Goal: Task Accomplishment & Management: Manage account settings

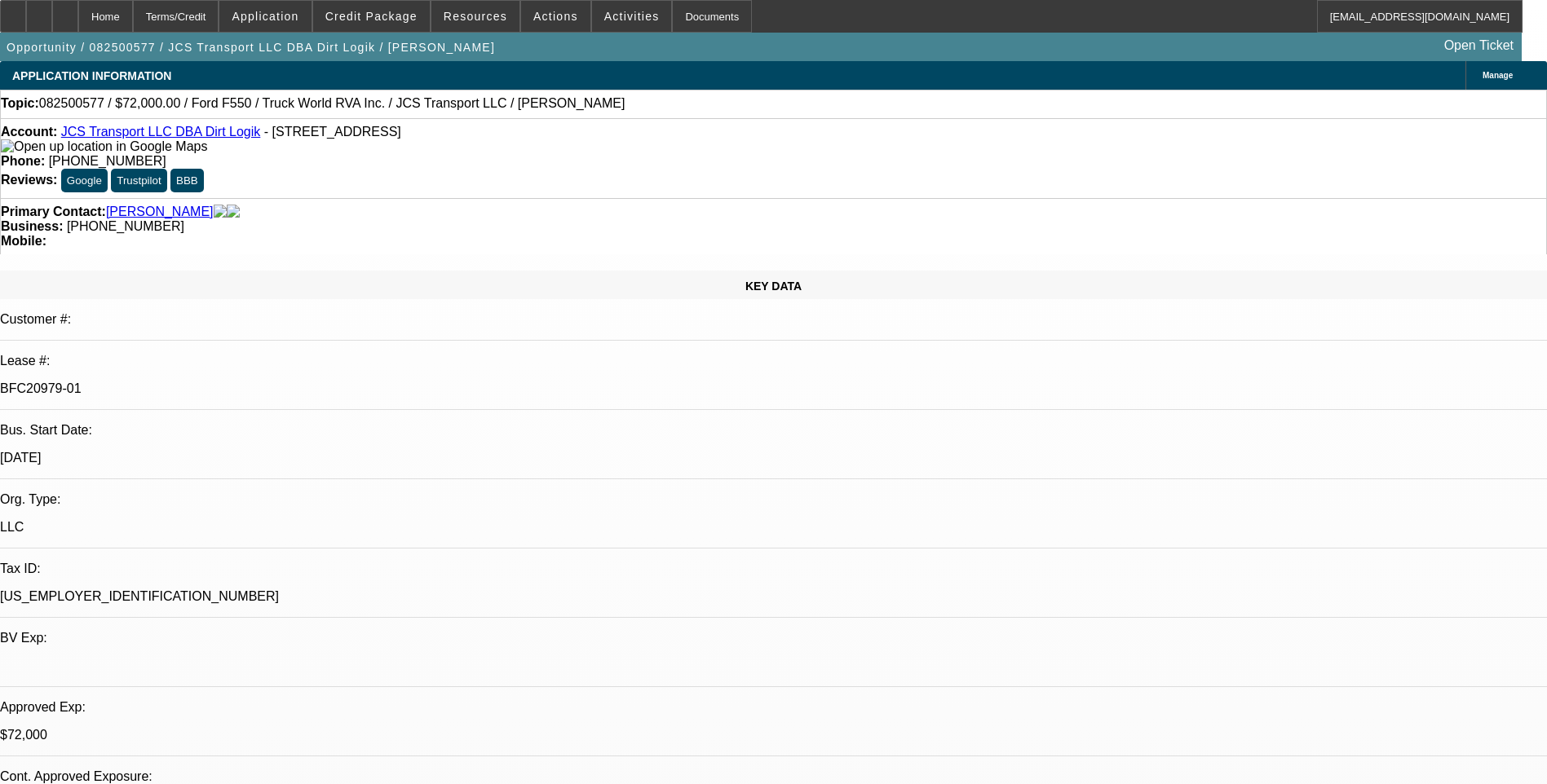
select select "0"
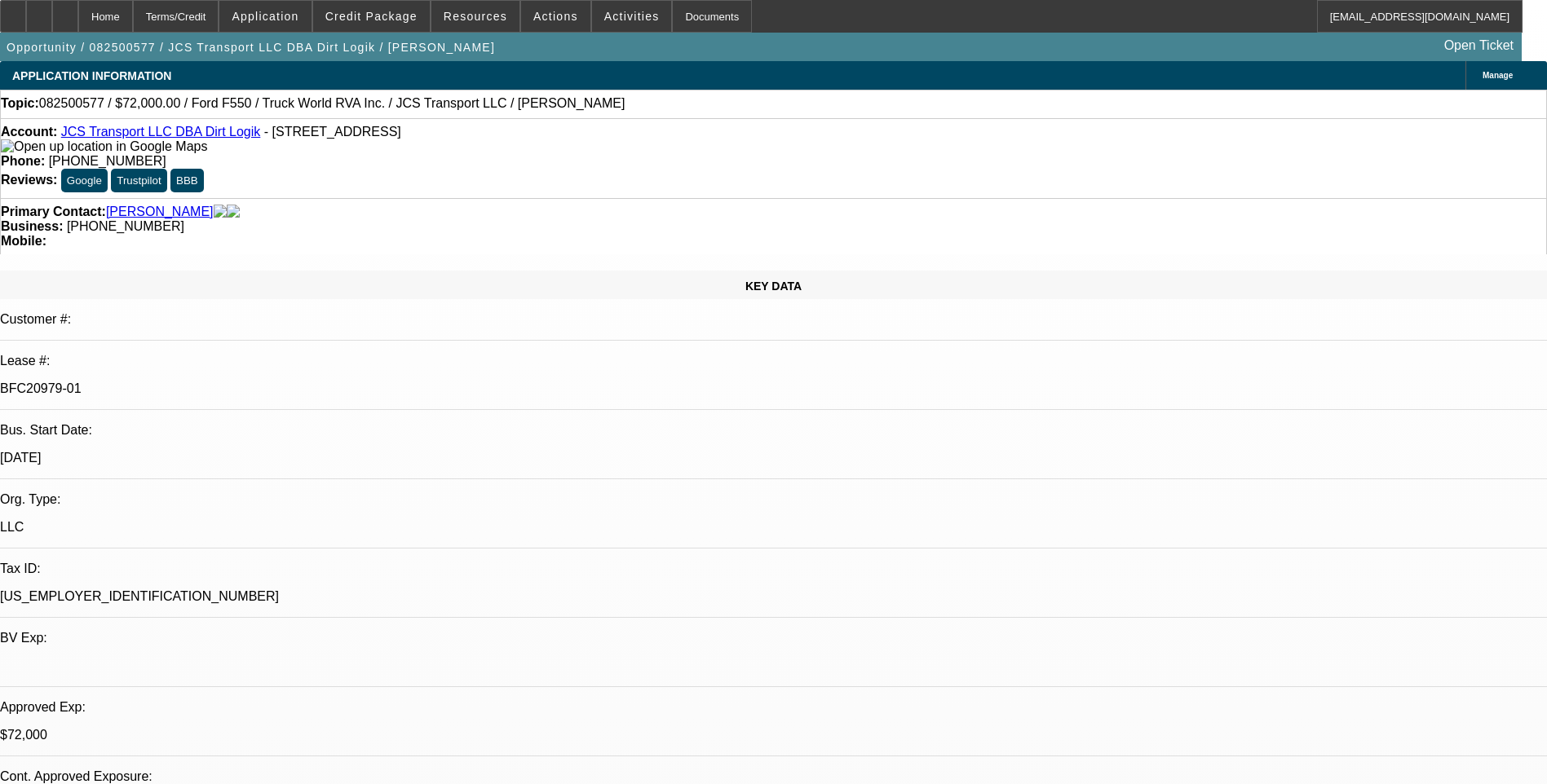
select select "0"
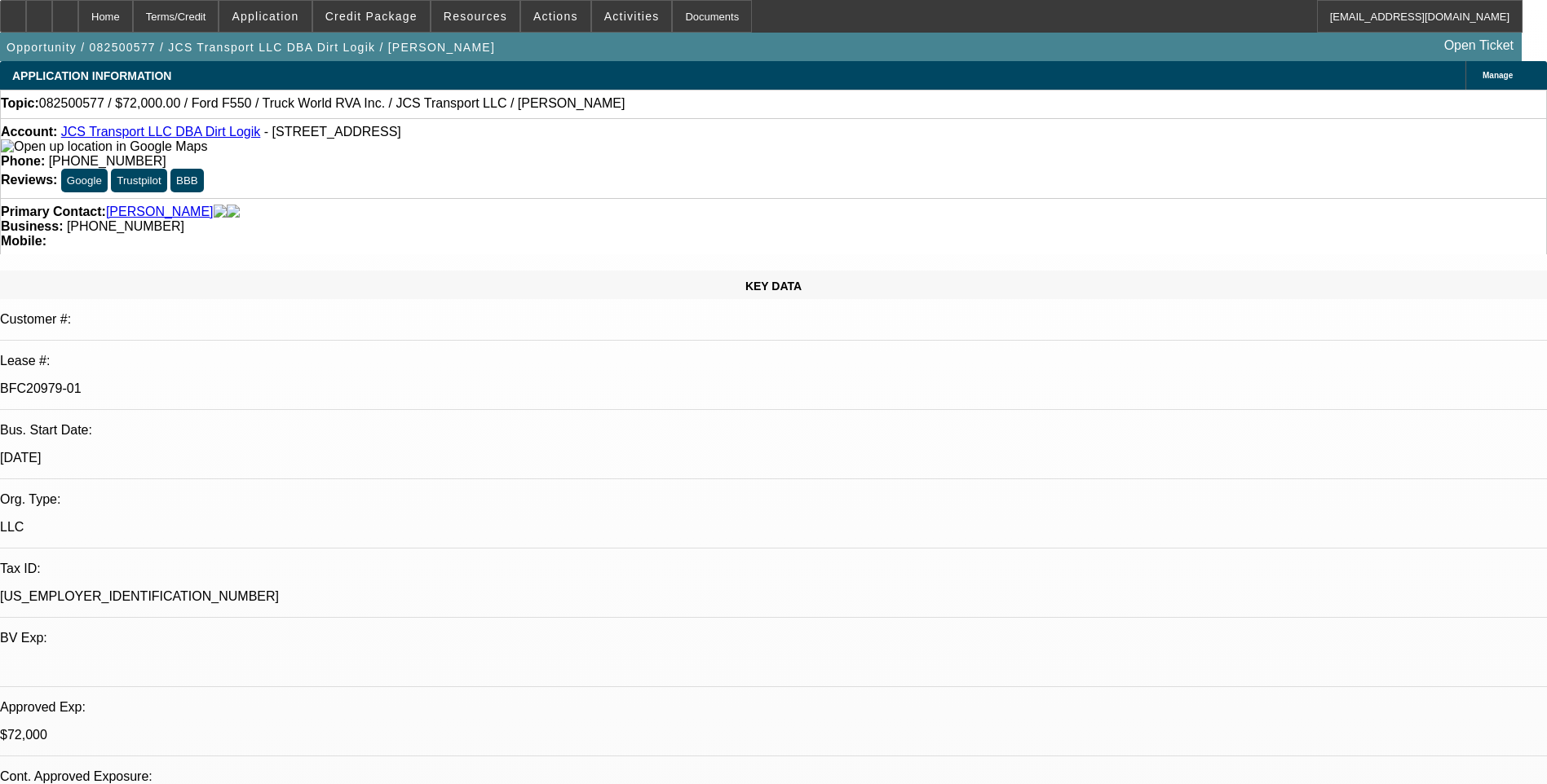
select select "0"
select select "1"
select select "6"
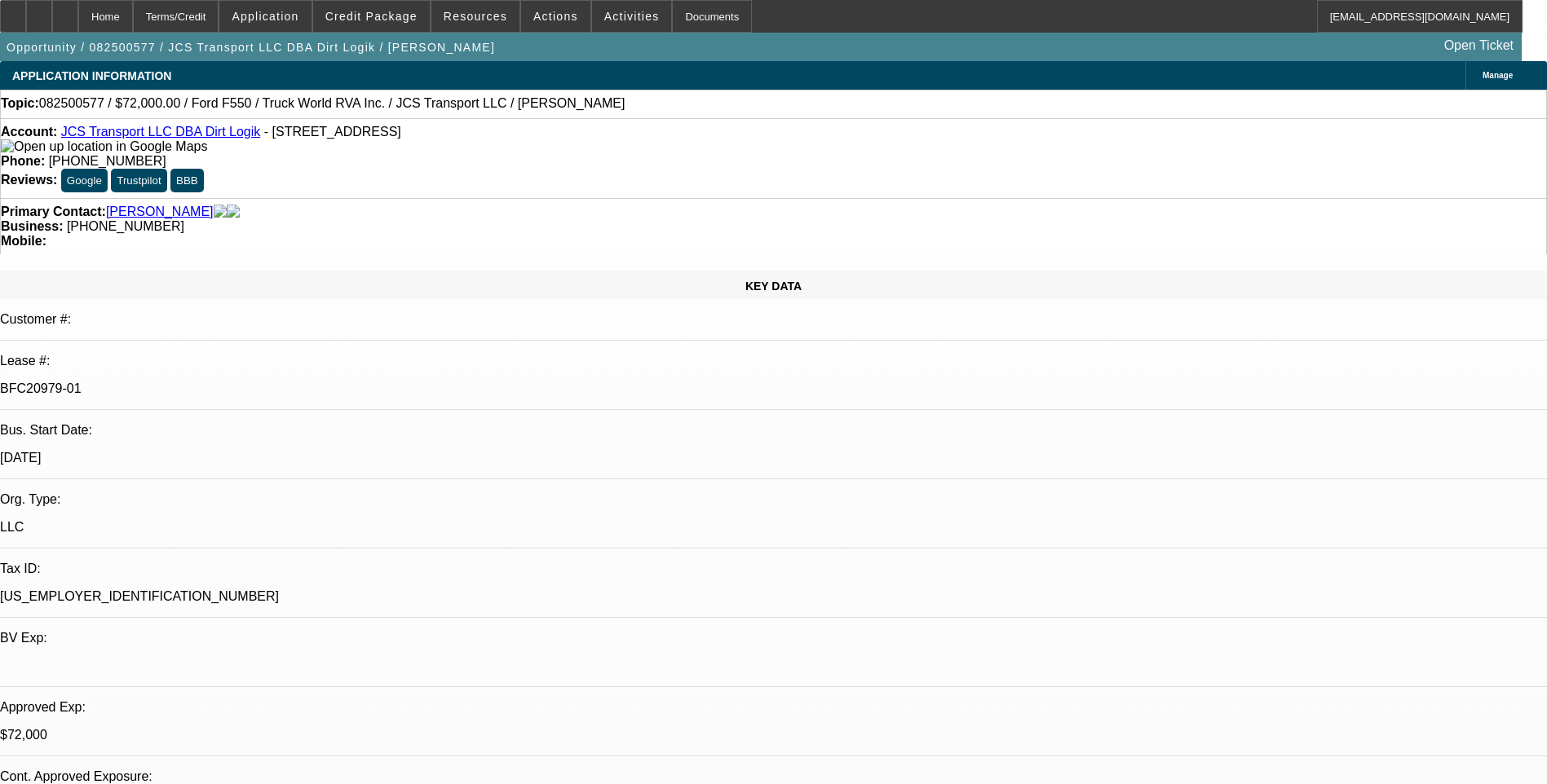
select select "1"
select select "6"
select select "1"
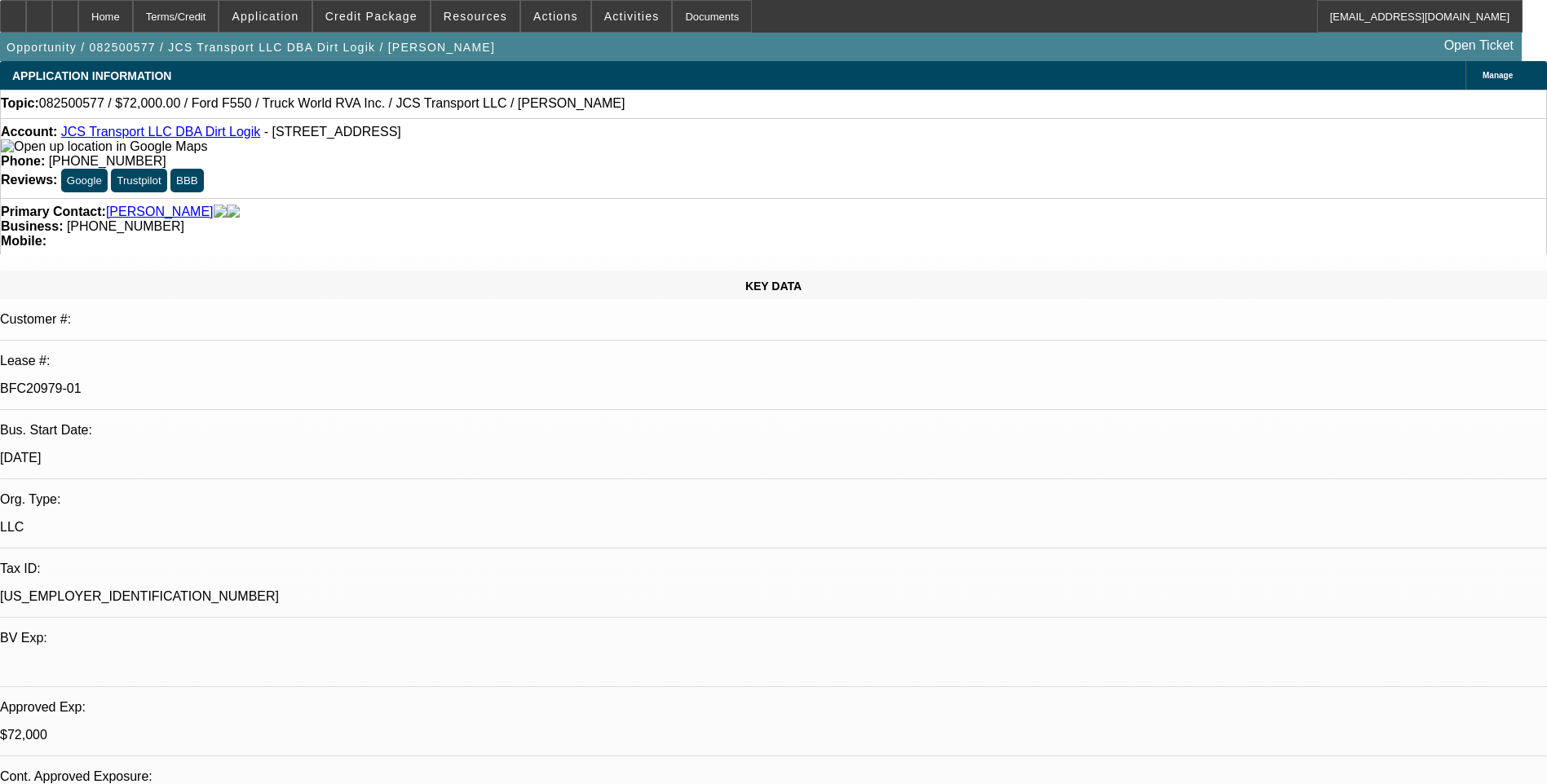
select select "6"
select select "1"
select select "6"
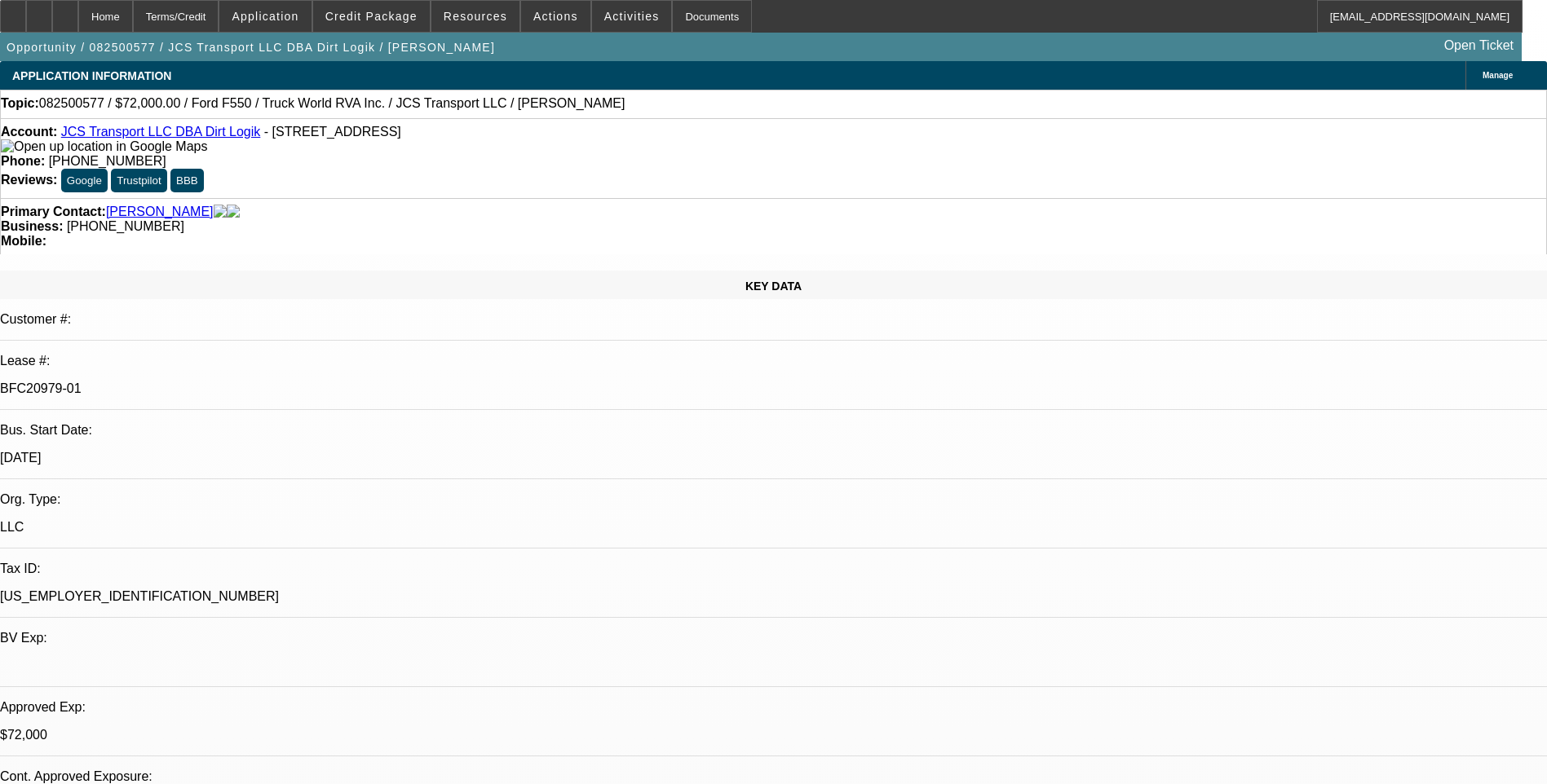
click at [1019, 198] on div "Primary Contact: [PERSON_NAME] Business: [PHONE_NUMBER] Mobile:" at bounding box center [774, 226] width 1547 height 56
click at [65, 11] on icon at bounding box center [65, 11] width 0 height 0
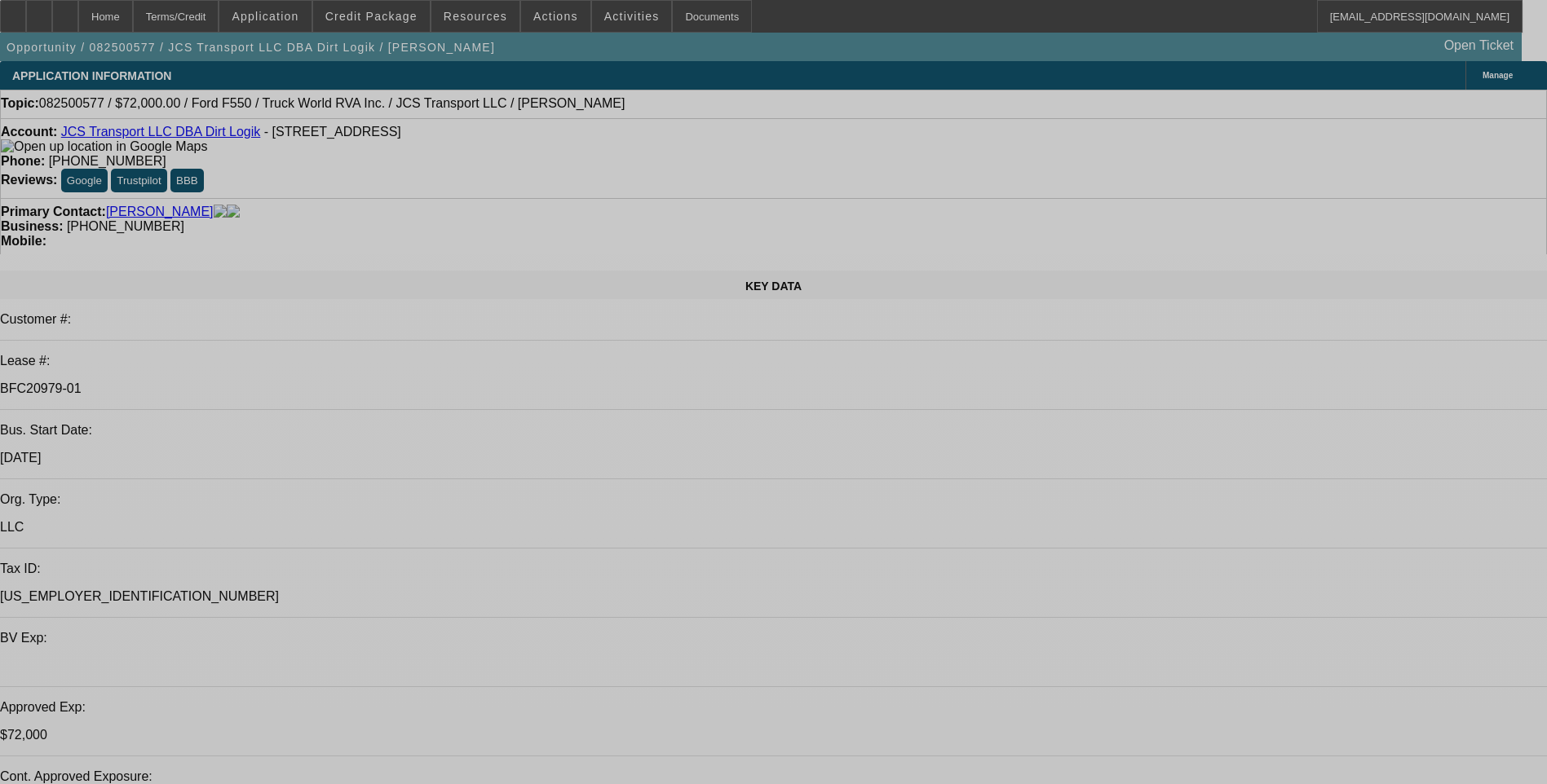
select select "0"
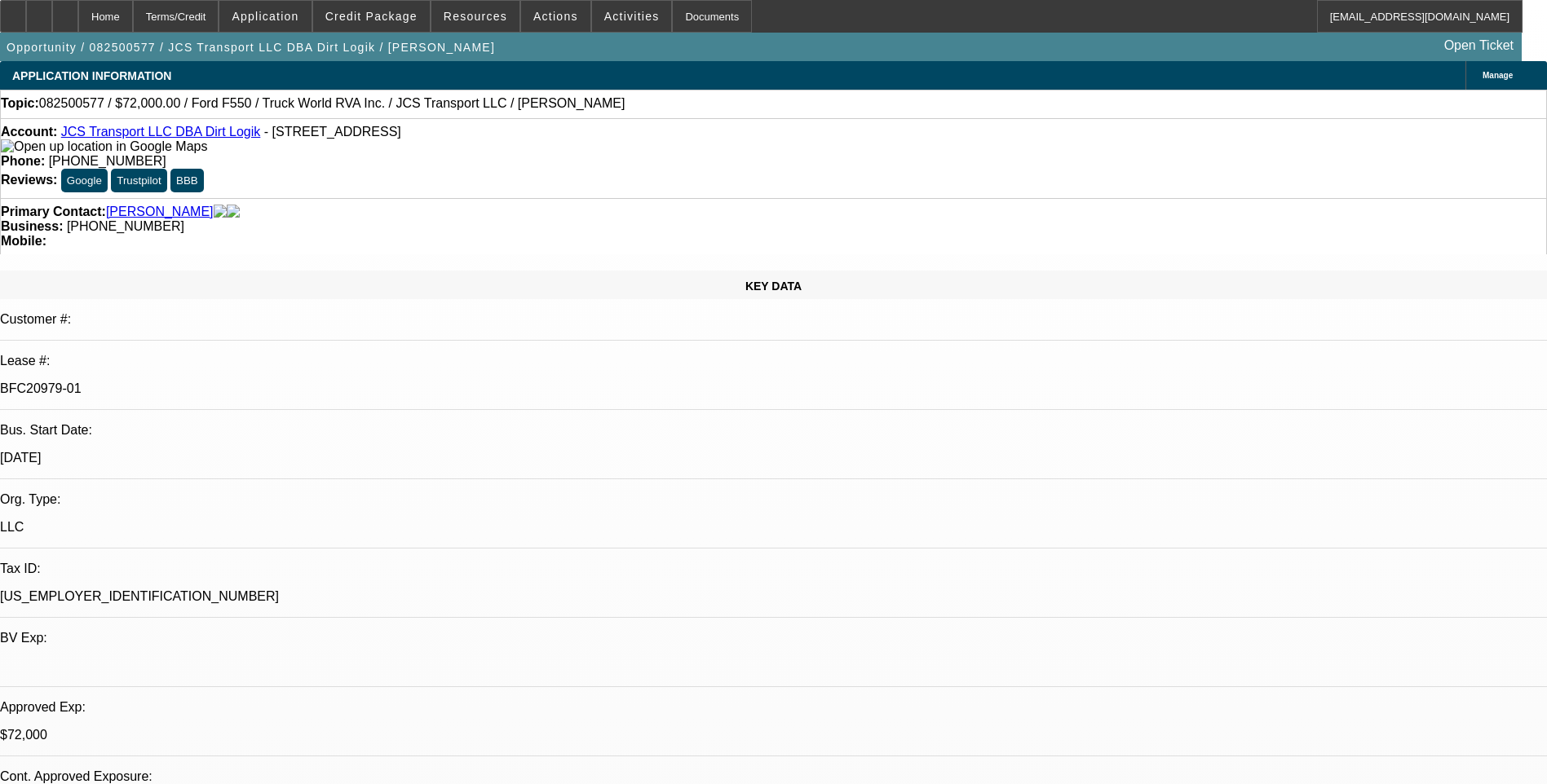
select select "0"
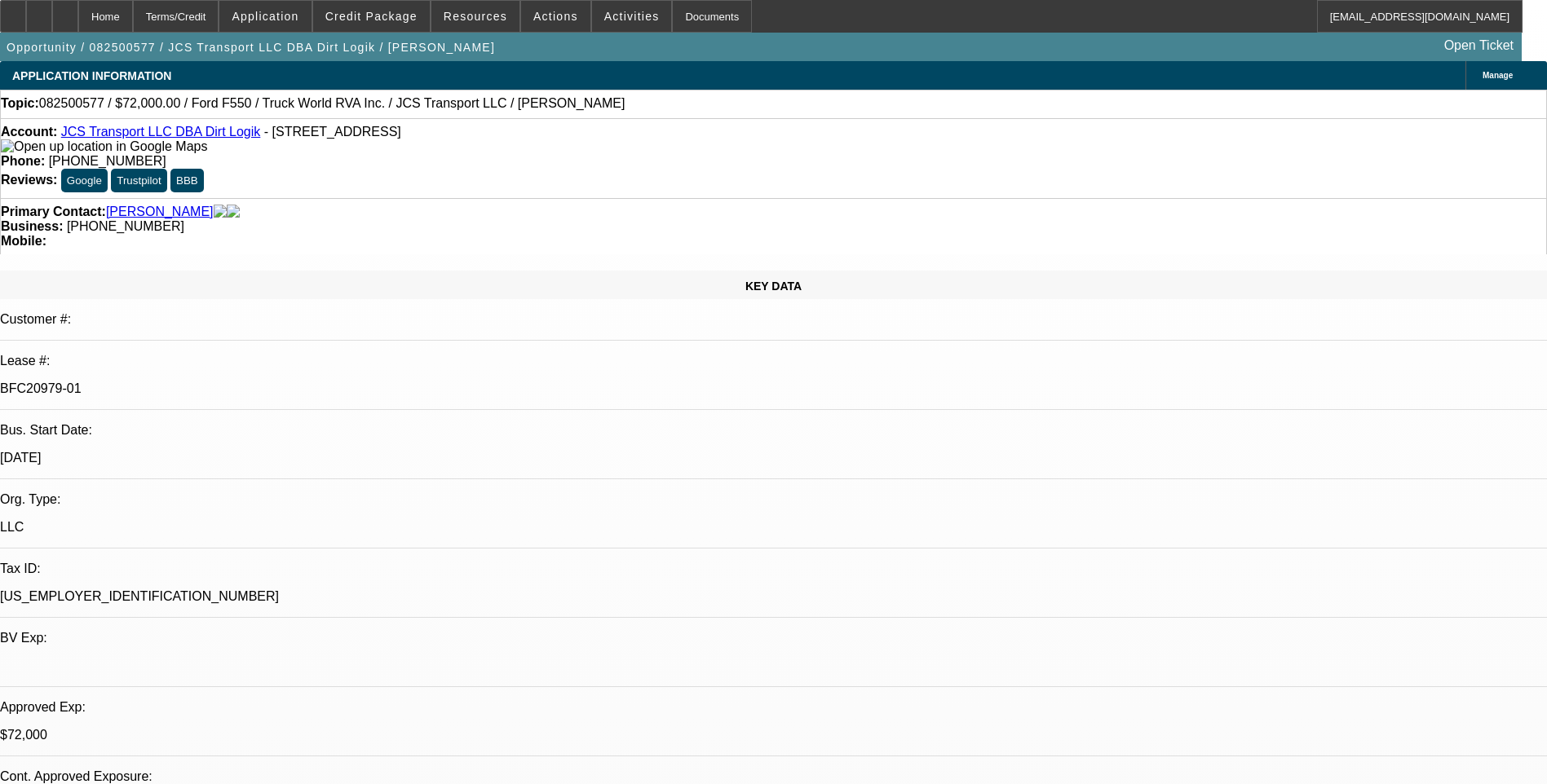
select select "0"
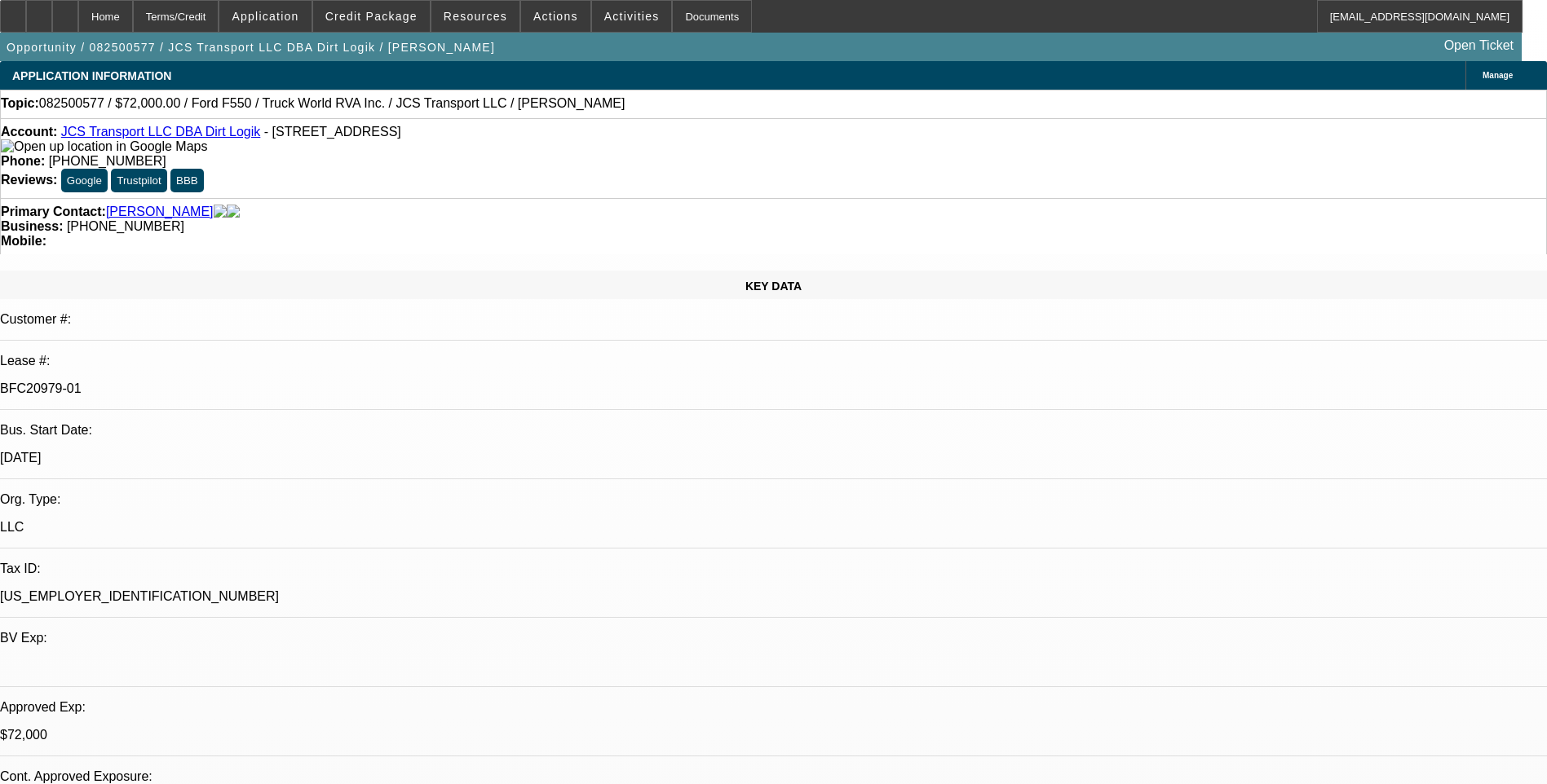
select select "0"
select select "1"
select select "6"
select select "1"
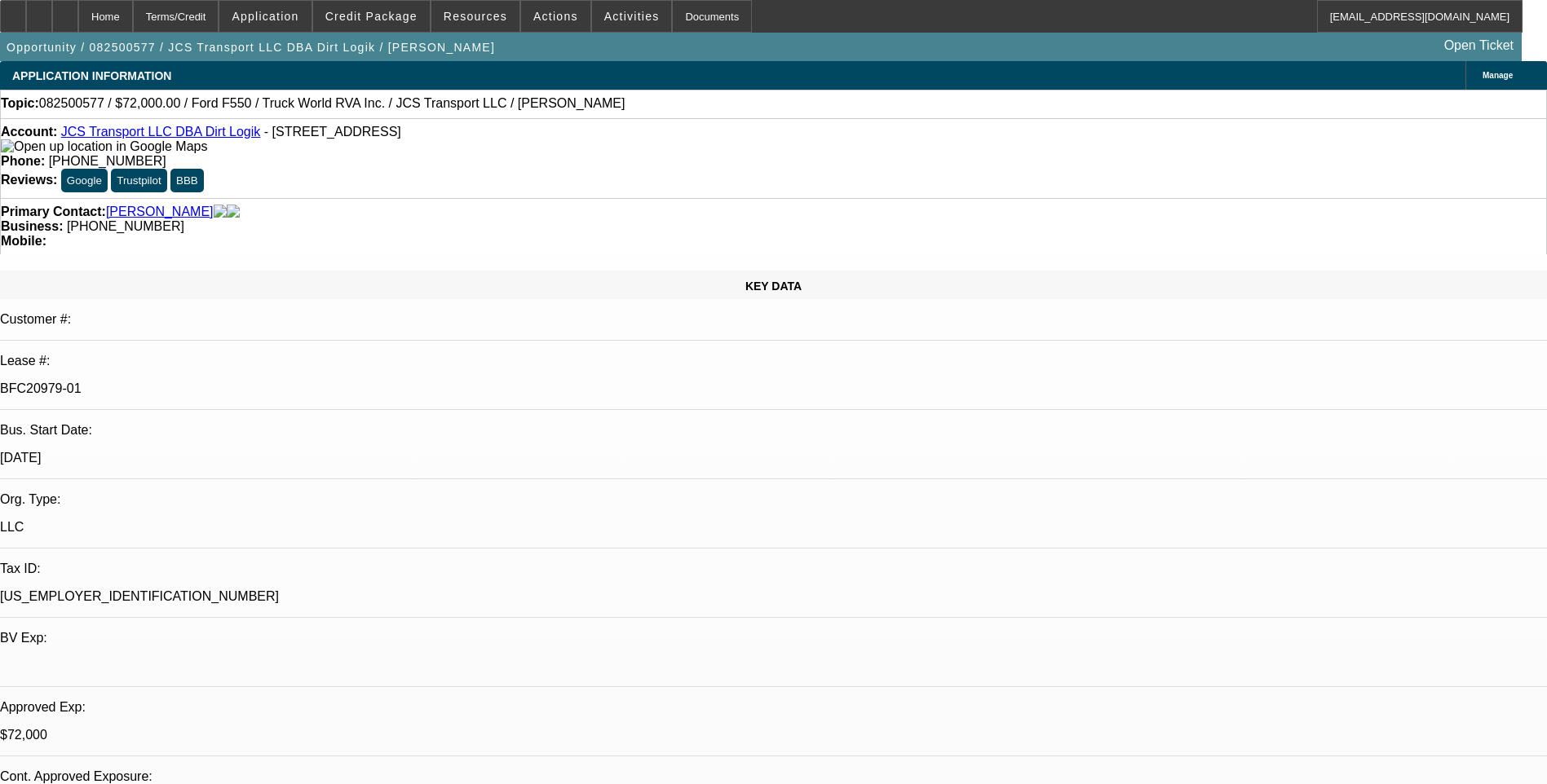
select select "1"
select select "6"
select select "1"
select select "6"
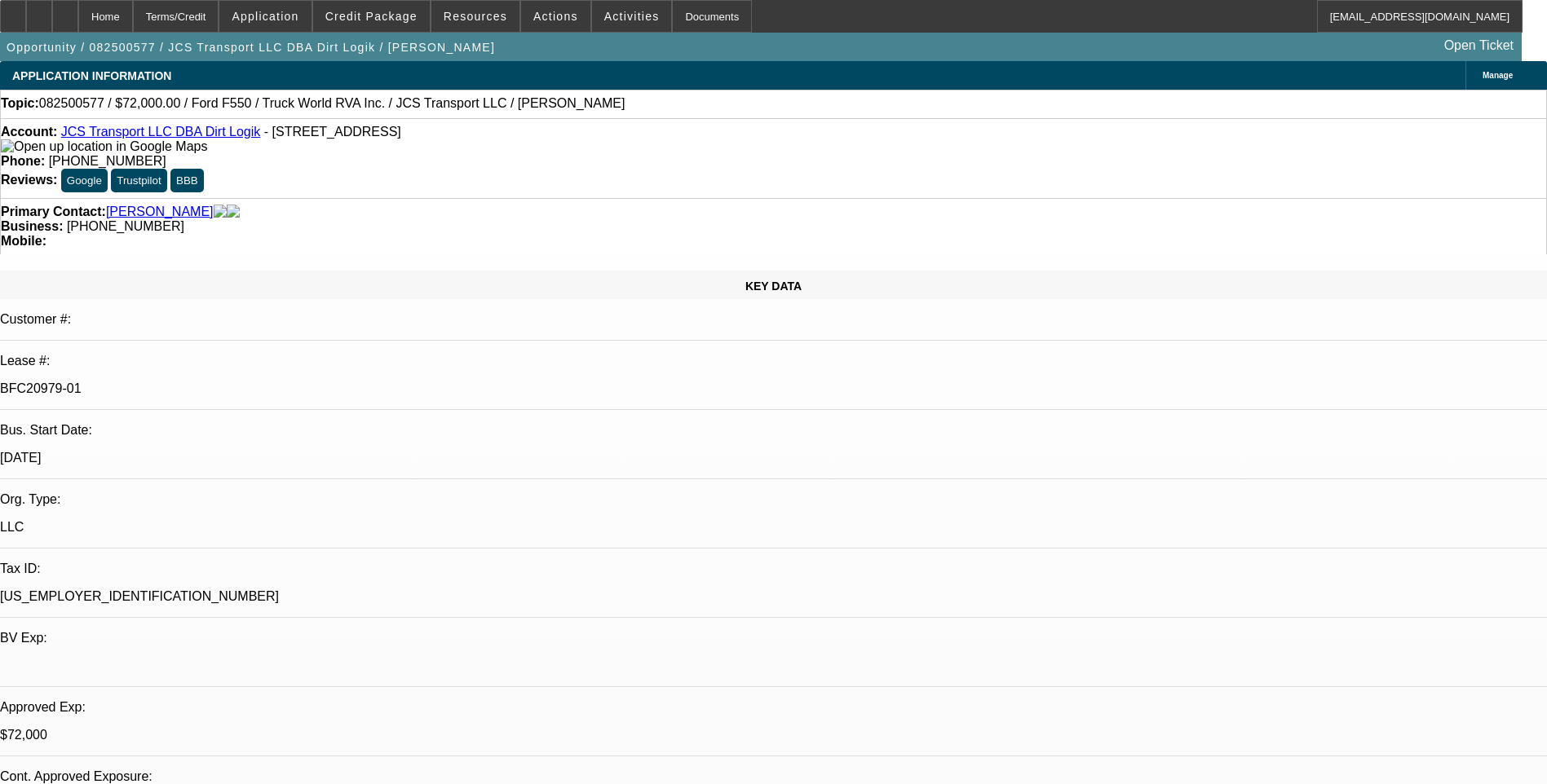
select select "1"
select select "6"
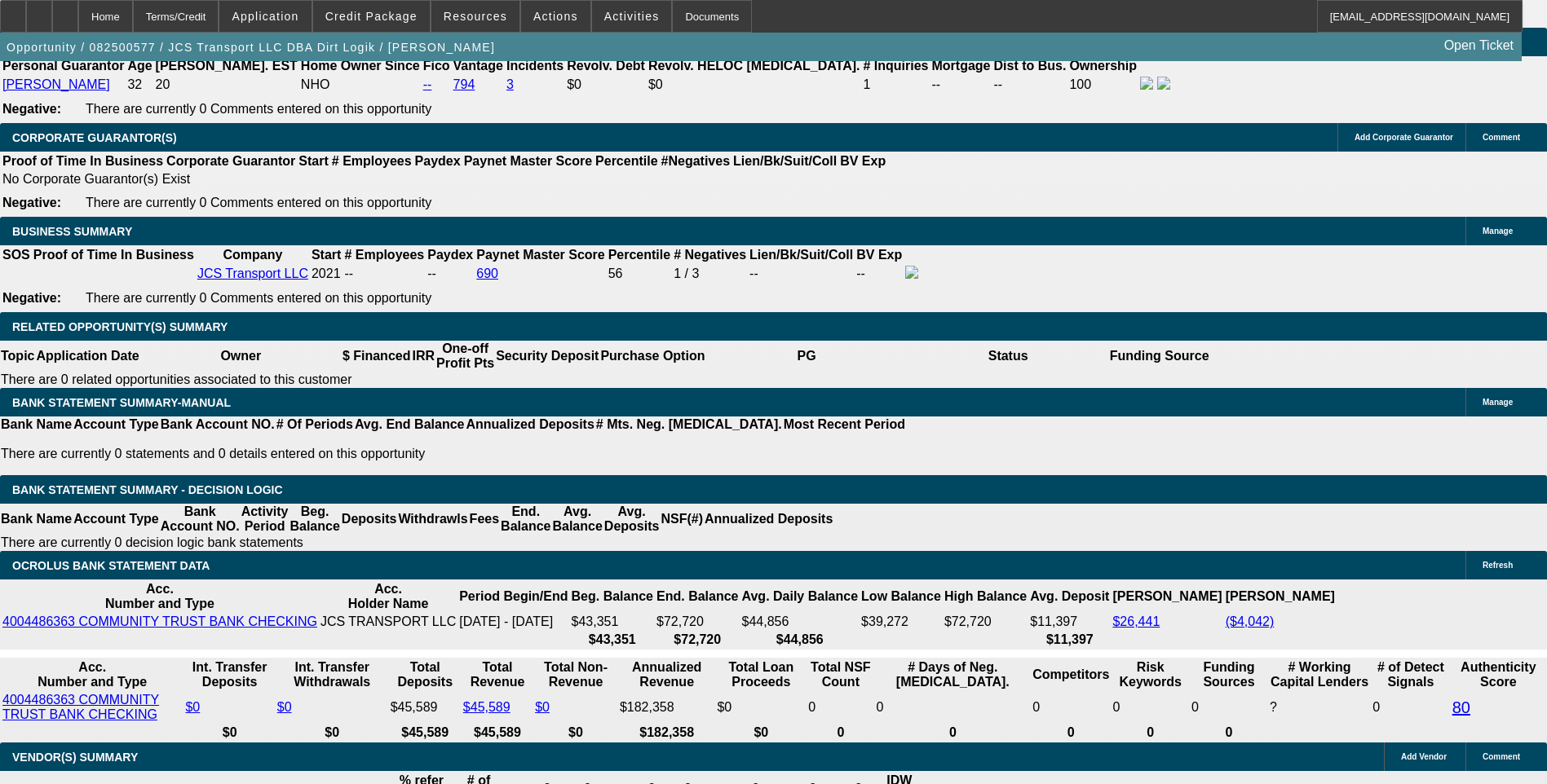
scroll to position [2528, 0]
